Goal: Task Accomplishment & Management: Manage account settings

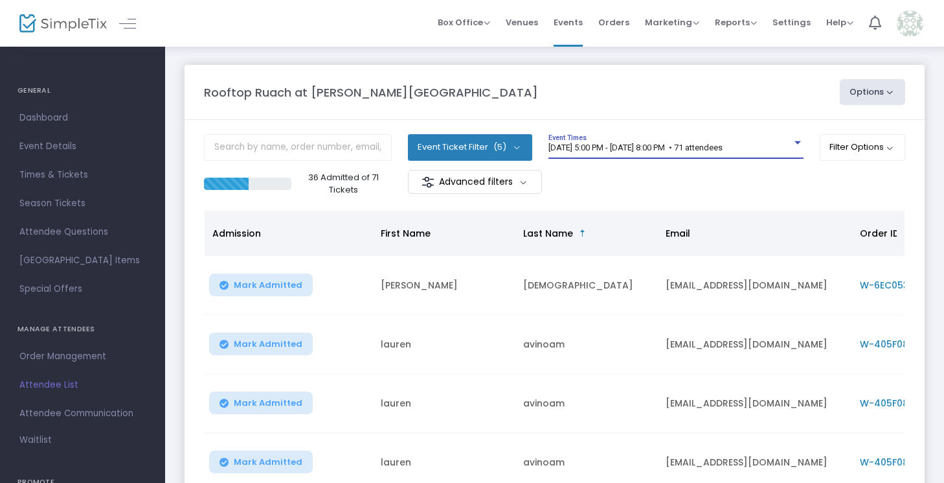
click at [580, 144] on span "[DATE] 5:00 PM - [DATE] 8:00 PM • 71 attendees" at bounding box center [636, 147] width 174 height 10
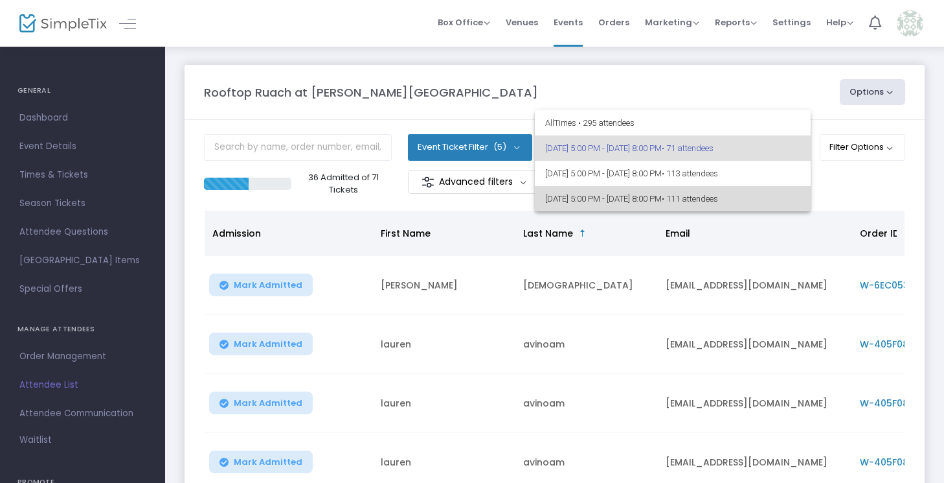
click at [586, 195] on span "[DATE] 5:00 PM - [DATE] 8:00 PM • 111 attendees" at bounding box center [672, 198] width 255 height 25
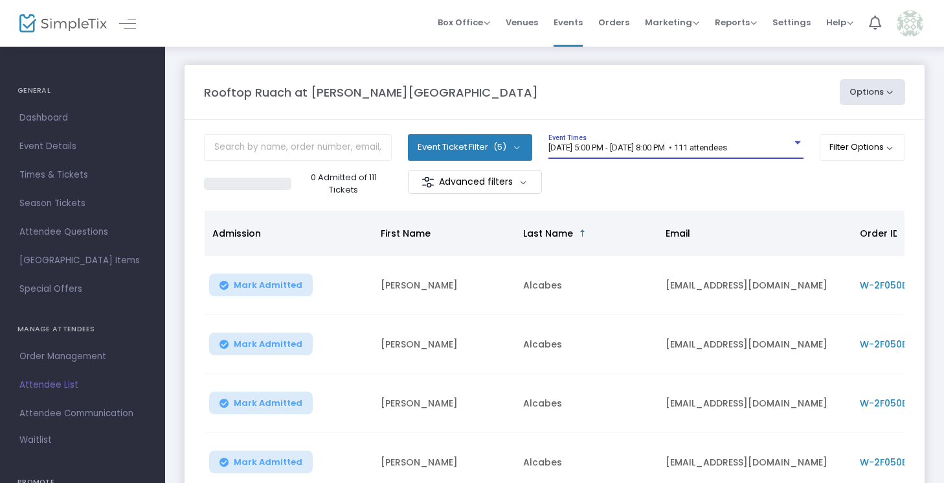
click at [894, 189] on div "0 Admitted of 111 Tickets Advanced filters" at bounding box center [554, 183] width 701 height 27
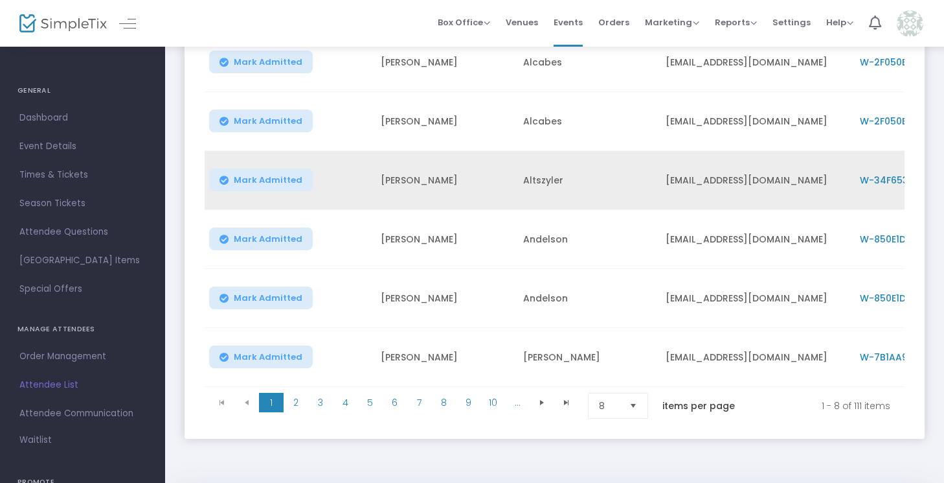
scroll to position [338, 0]
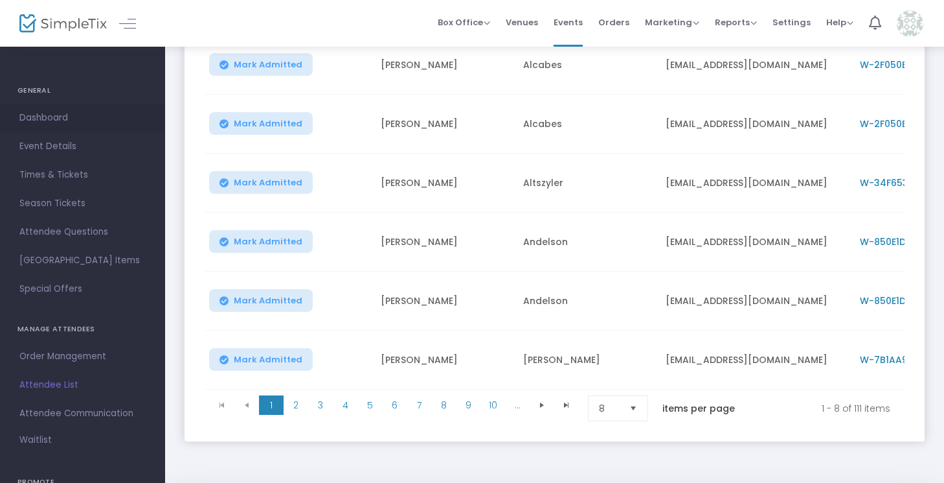
click at [46, 116] on span "Dashboard" at bounding box center [82, 117] width 126 height 17
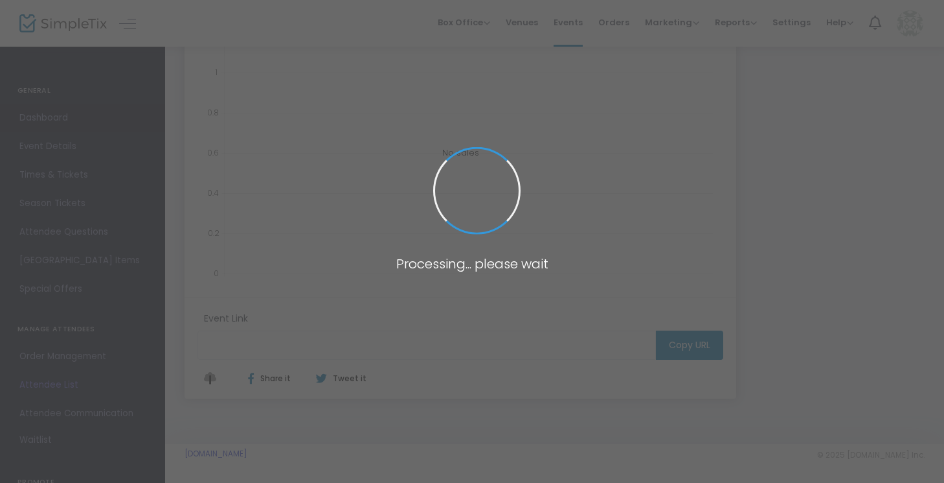
type input "[URL][DOMAIN_NAME][PERSON_NAME]"
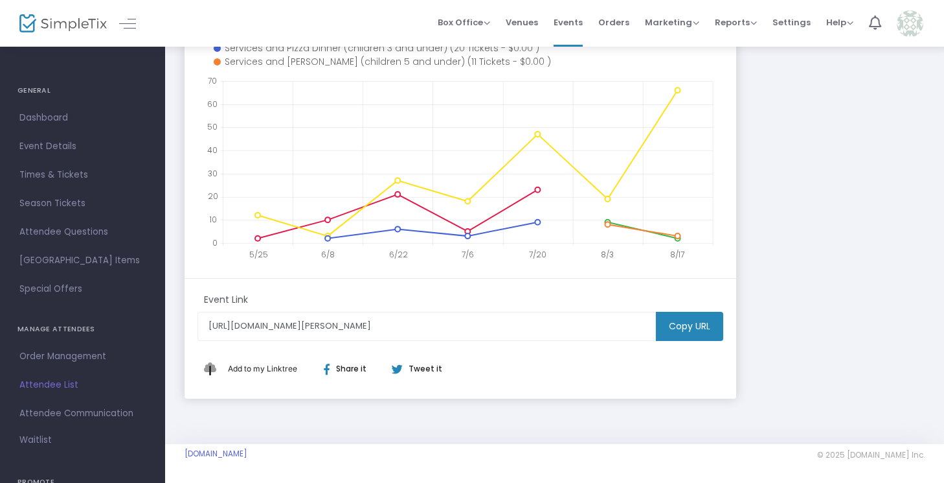
click at [803, 252] on div "Rooftop Ruach at [PERSON_NAME][GEOGRAPHIC_DATA] [URL][DOMAIN_NAME][PERSON_NAME]…" at bounding box center [554, 76] width 753 height 644
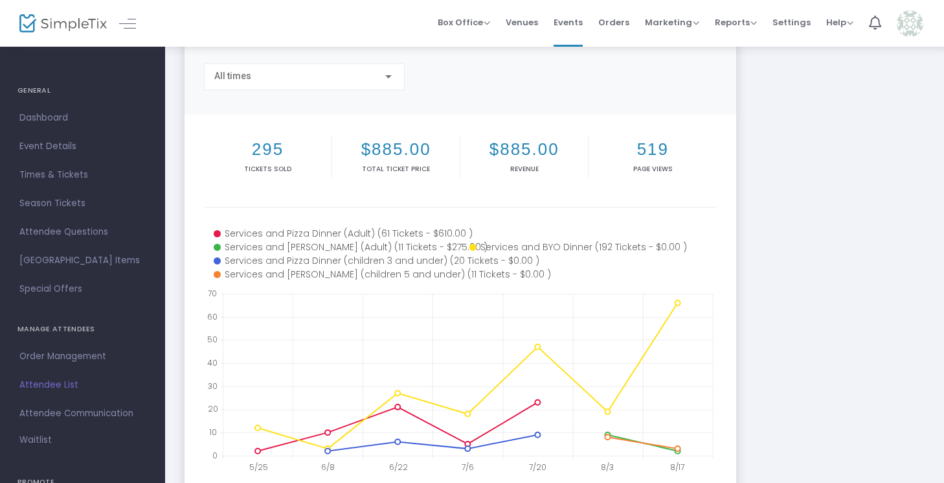
scroll to position [78, 0]
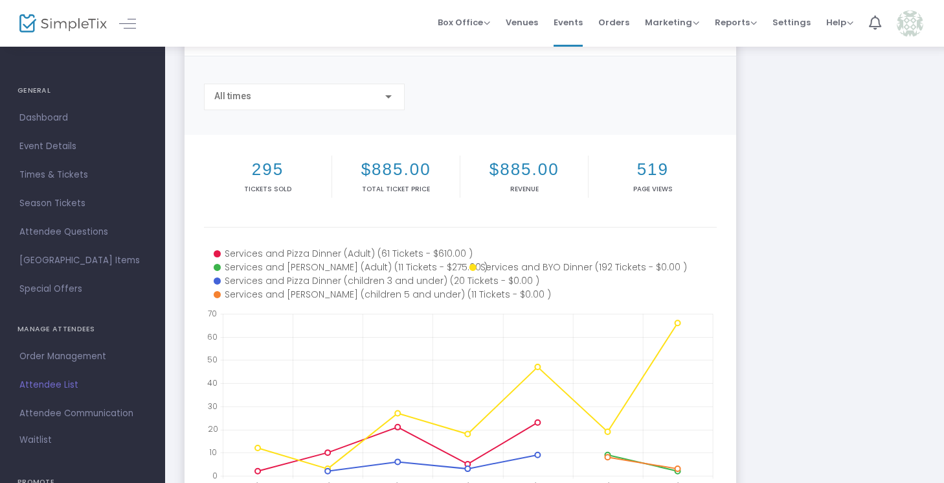
click at [297, 94] on div "All times" at bounding box center [298, 96] width 168 height 10
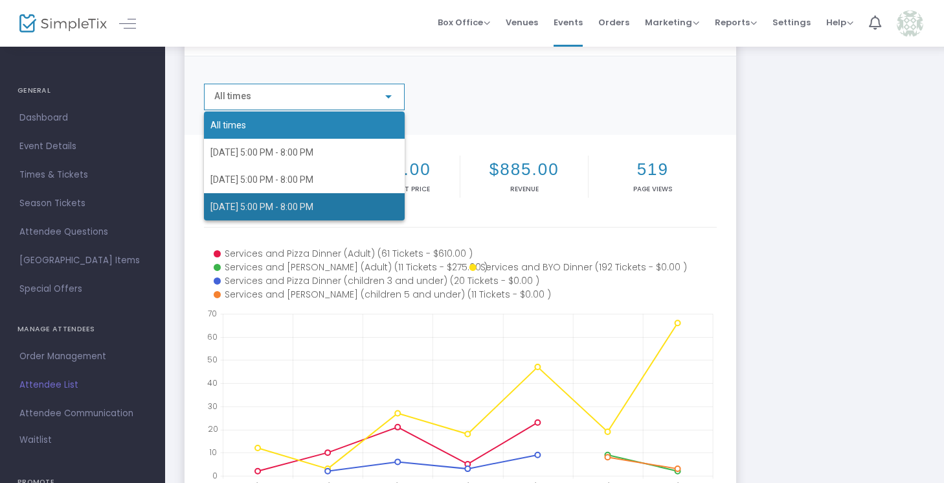
click at [301, 204] on span "[DATE] 5:00 PM - 8:00 PM" at bounding box center [261, 206] width 103 height 10
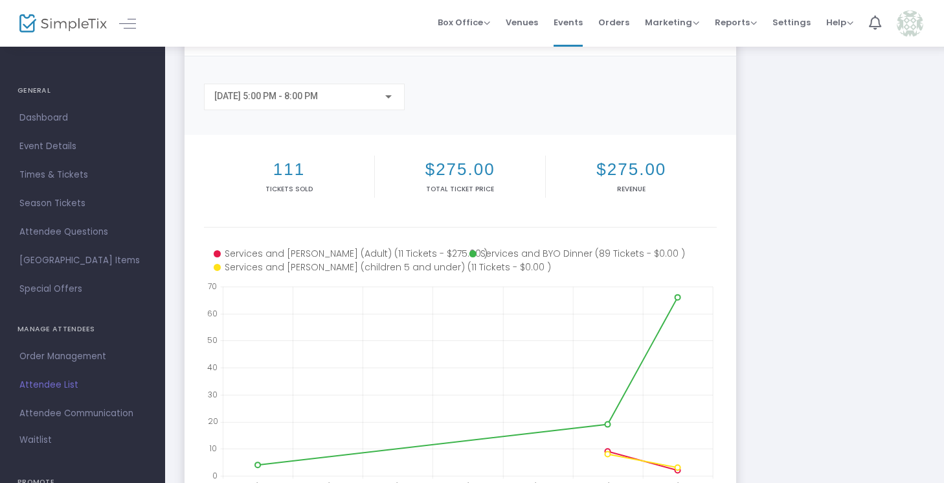
click at [727, 268] on m-panel-content "111 Tickets sold $275.00 Total Ticket Price $275.00 Revenue 5/25 6/8 6/22 7/6 7…" at bounding box center [461, 323] width 552 height 376
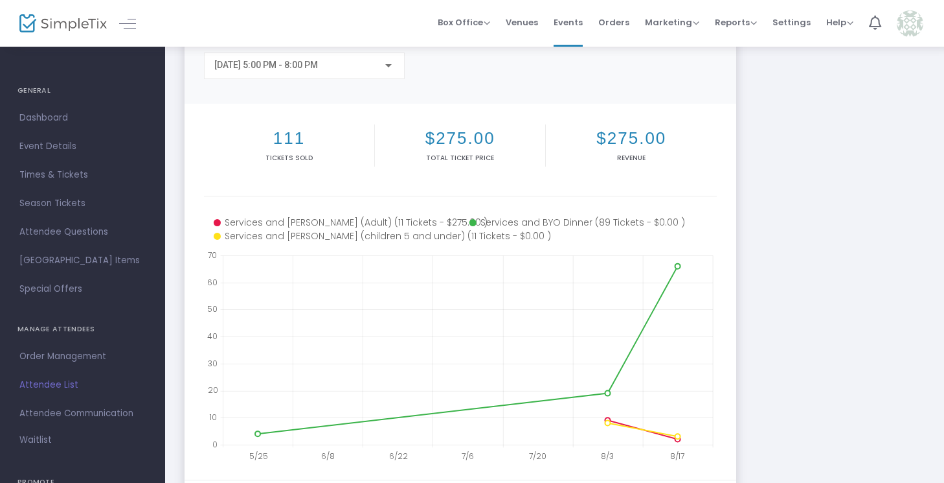
scroll to position [104, 0]
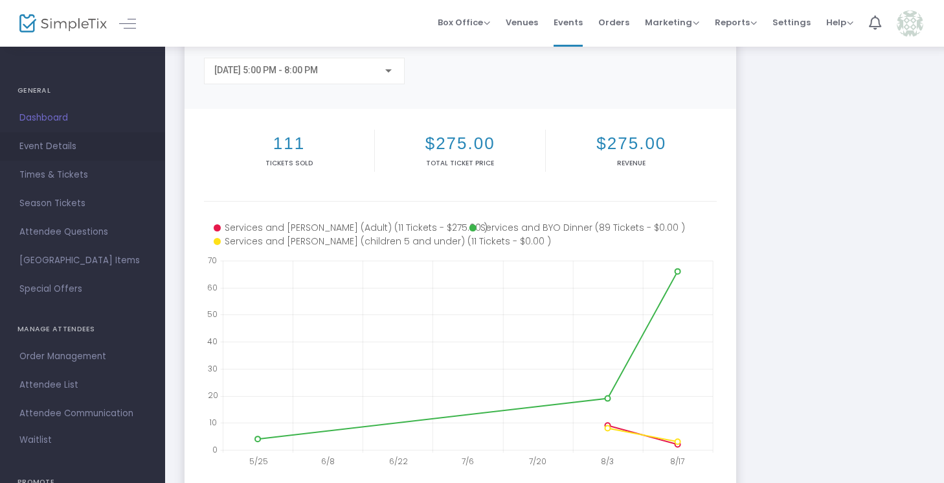
click at [31, 148] on span "Event Details" at bounding box center [82, 146] width 126 height 17
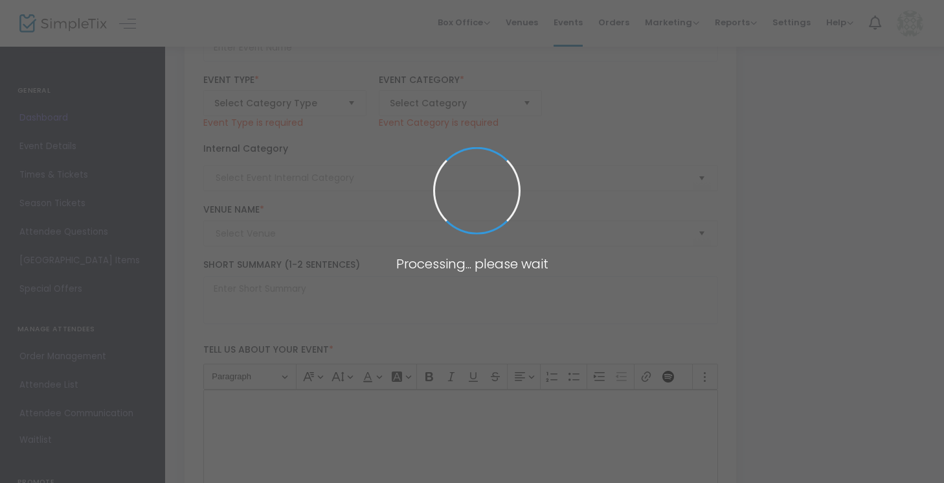
type input "Rooftop Ruach at [PERSON_NAME][GEOGRAPHIC_DATA]"
type textarea "Join us on our rooftop Athletics Complex (AC) at the [GEOGRAPHIC_DATA] campus f…"
checkbox input "true"
type input "Buy Tickets"
type input "[GEOGRAPHIC_DATA]"
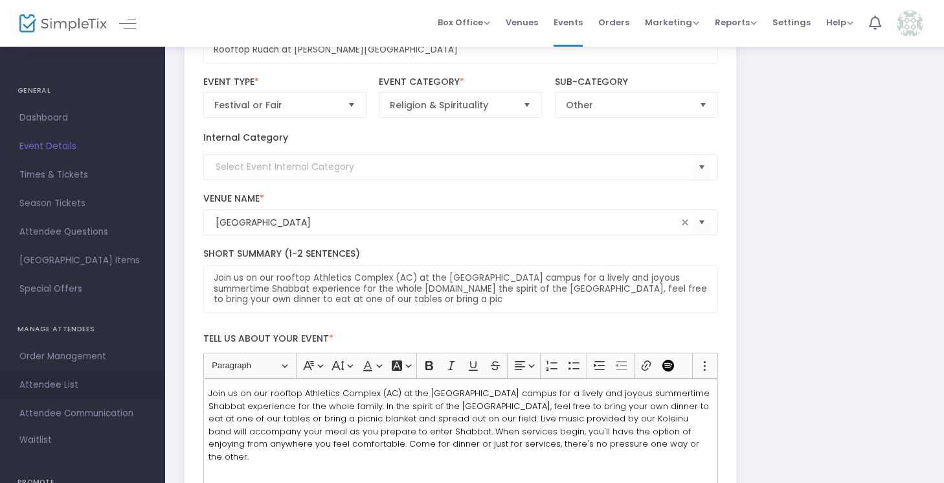
click at [68, 376] on span "Attendee List" at bounding box center [82, 384] width 126 height 17
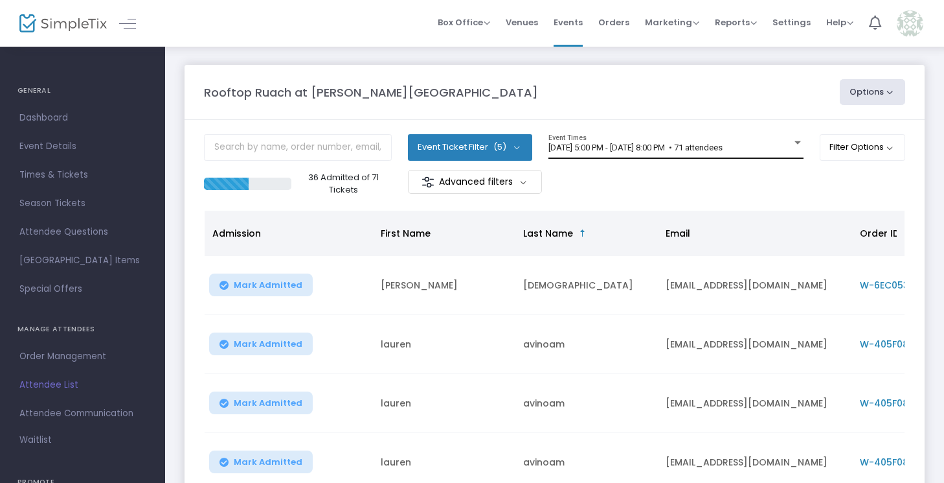
click at [588, 151] on span "[DATE] 5:00 PM - [DATE] 8:00 PM • 71 attendees" at bounding box center [636, 147] width 174 height 10
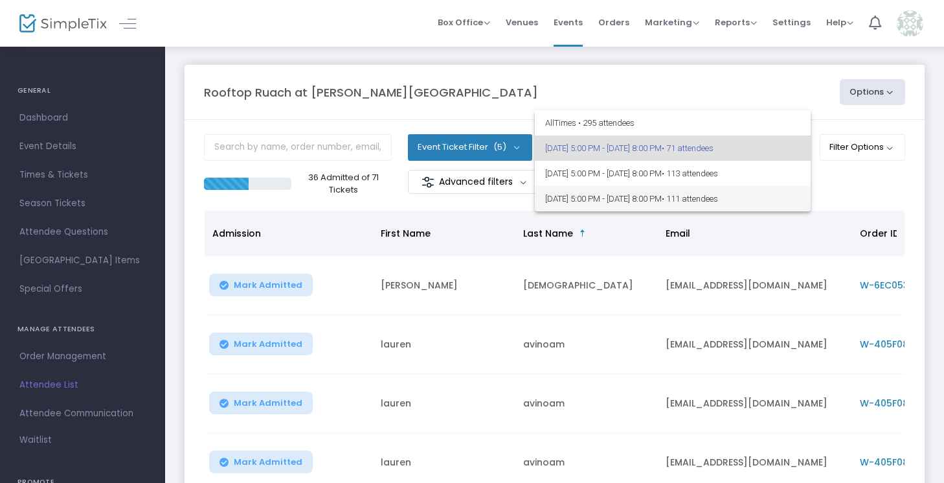
click at [639, 192] on span "[DATE] 5:00 PM - [DATE] 8:00 PM • 111 attendees" at bounding box center [672, 198] width 255 height 25
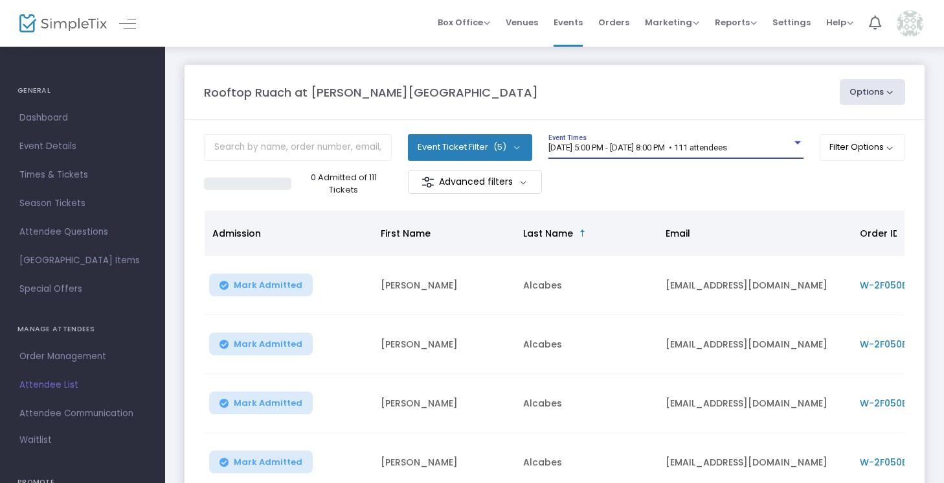
click at [701, 194] on div "0 Admitted of 111 Tickets Advanced filters" at bounding box center [554, 183] width 701 height 27
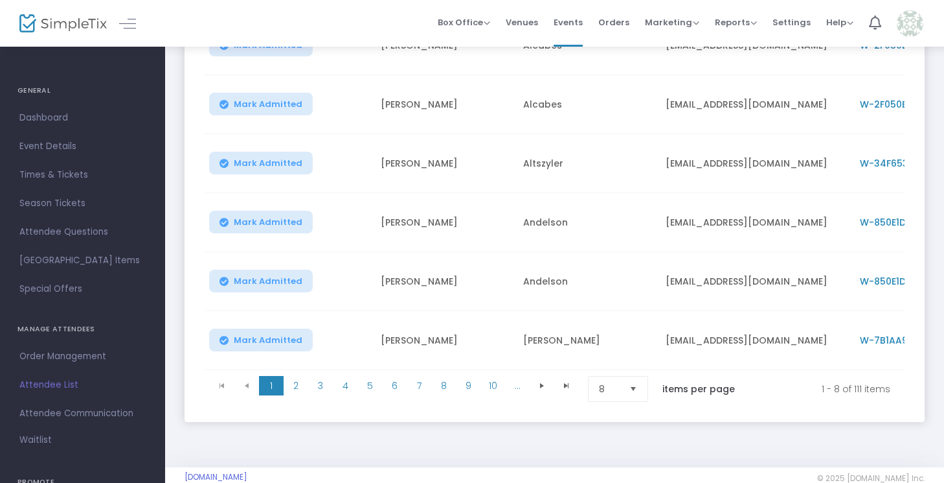
scroll to position [363, 0]
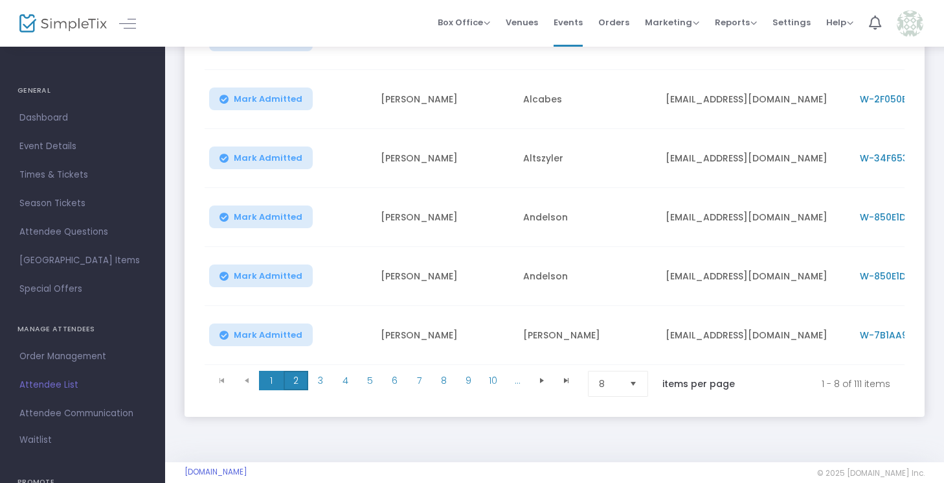
click at [302, 370] on span "2" at bounding box center [296, 379] width 25 height 19
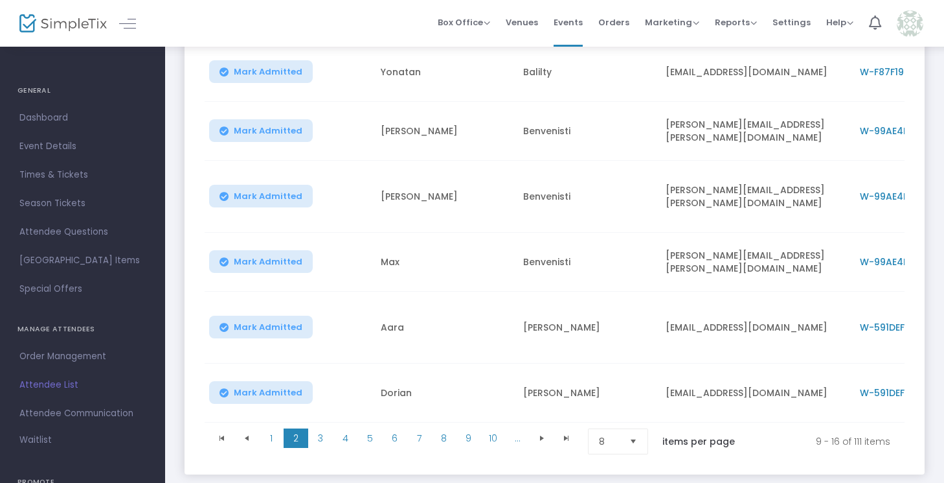
scroll to position [337, 0]
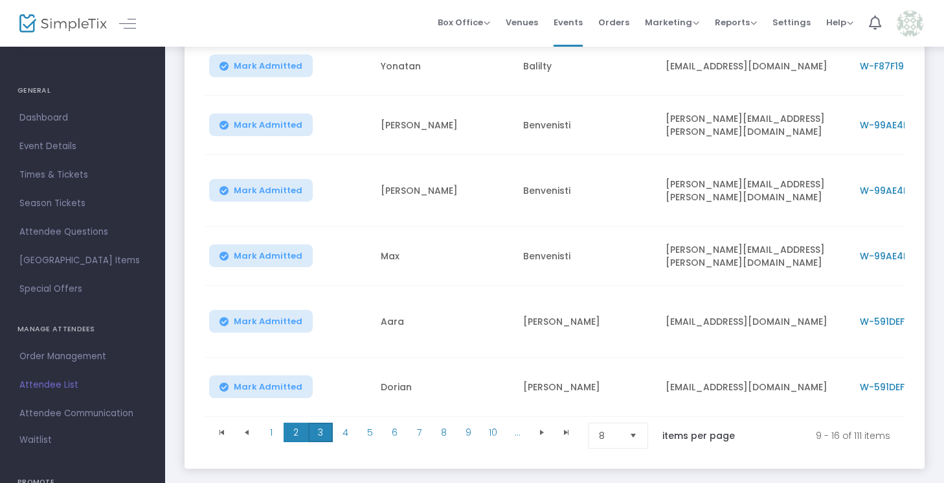
click at [322, 422] on span "3" at bounding box center [320, 431] width 25 height 19
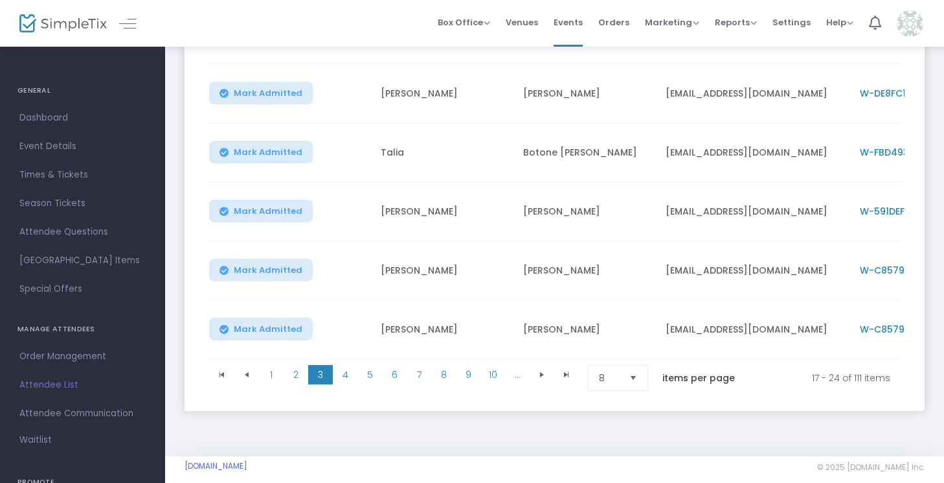
scroll to position [374, 0]
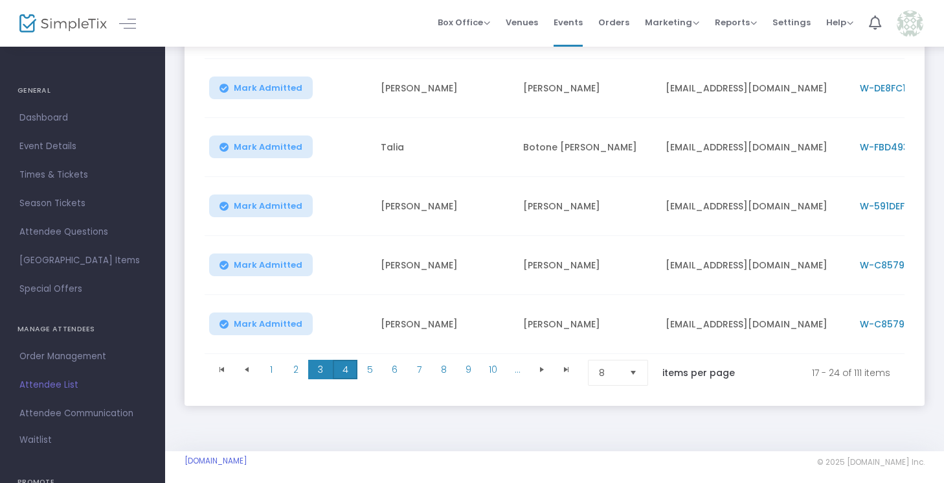
click at [343, 362] on span "4" at bounding box center [345, 368] width 25 height 19
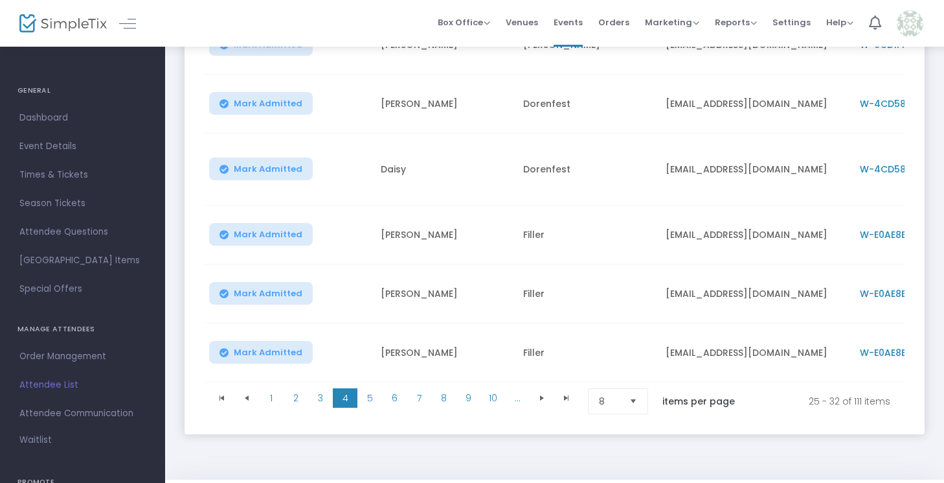
scroll to position [367, 0]
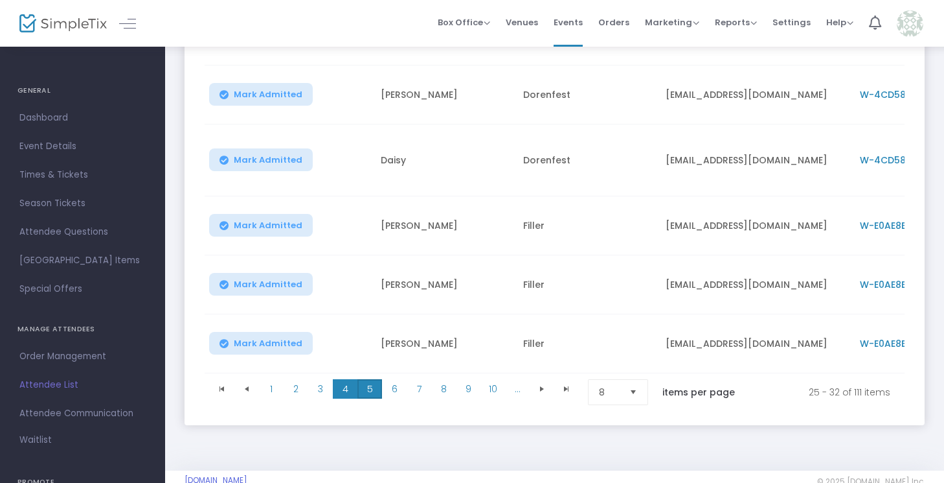
click at [365, 379] on span "5" at bounding box center [370, 388] width 25 height 19
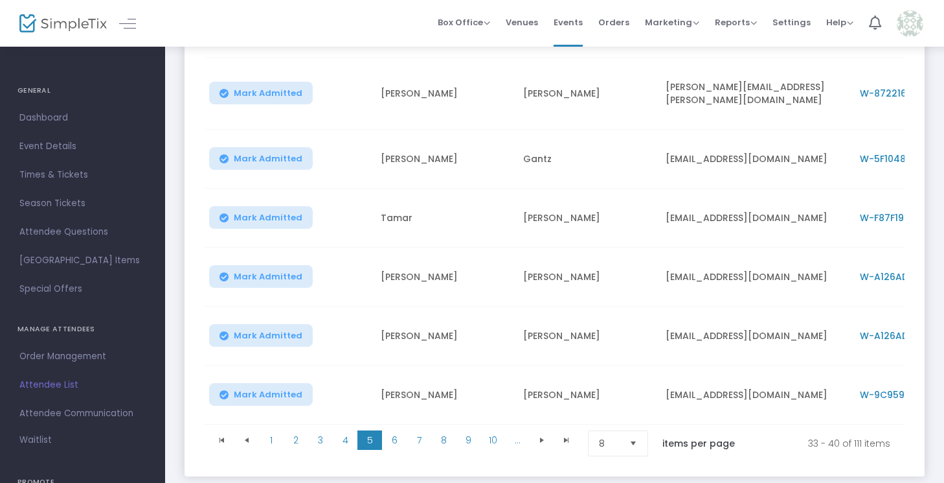
scroll to position [370, 0]
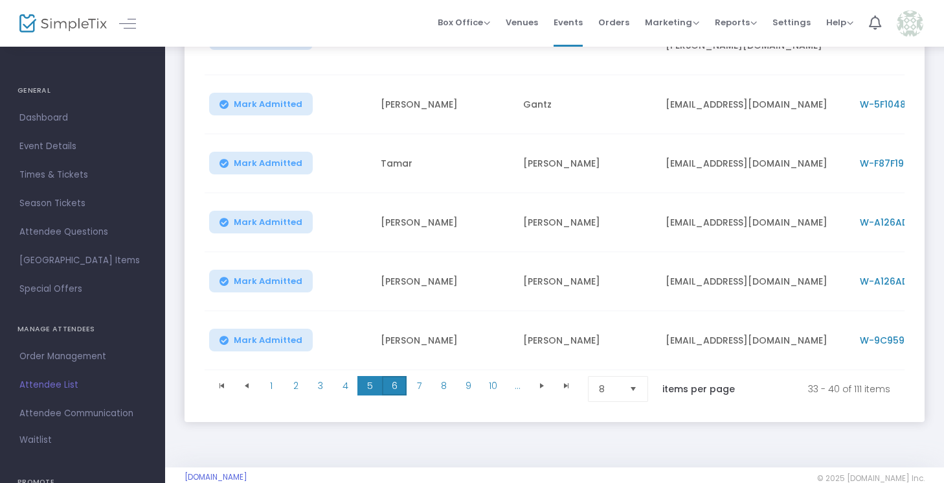
click at [387, 376] on span "6" at bounding box center [394, 385] width 25 height 19
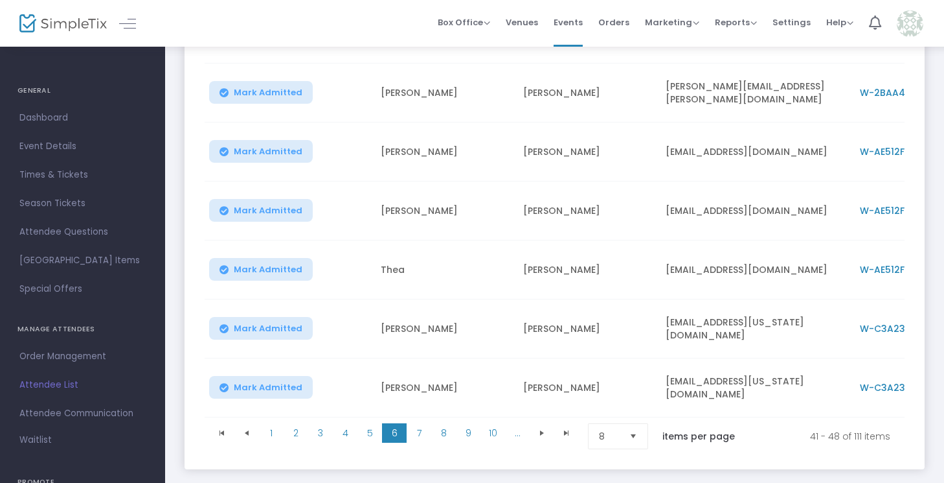
scroll to position [312, 0]
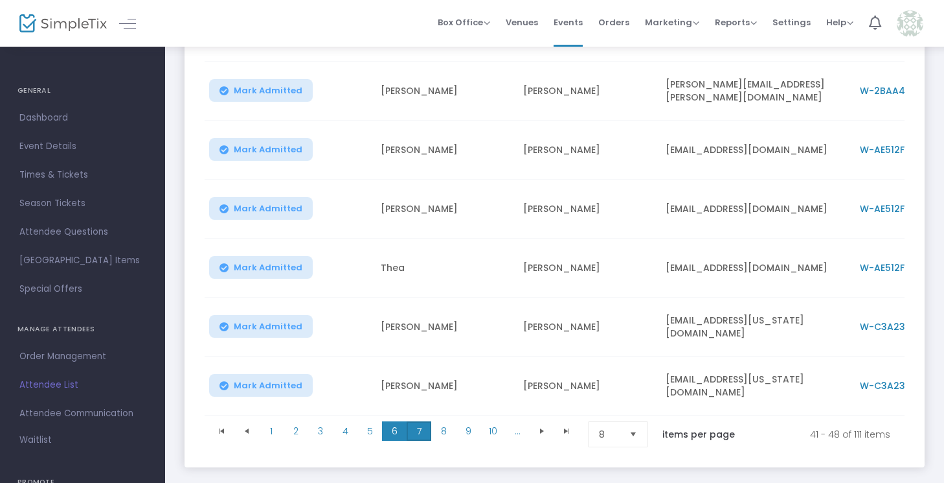
click at [420, 421] on span "7" at bounding box center [419, 430] width 25 height 19
